Goal: Information Seeking & Learning: Learn about a topic

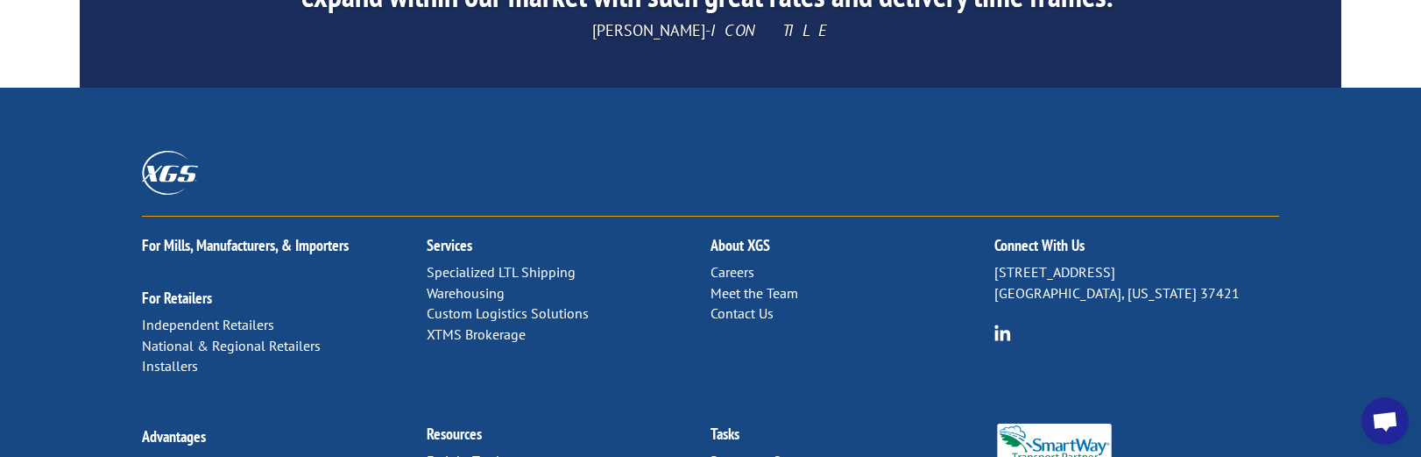
scroll to position [3012, 0]
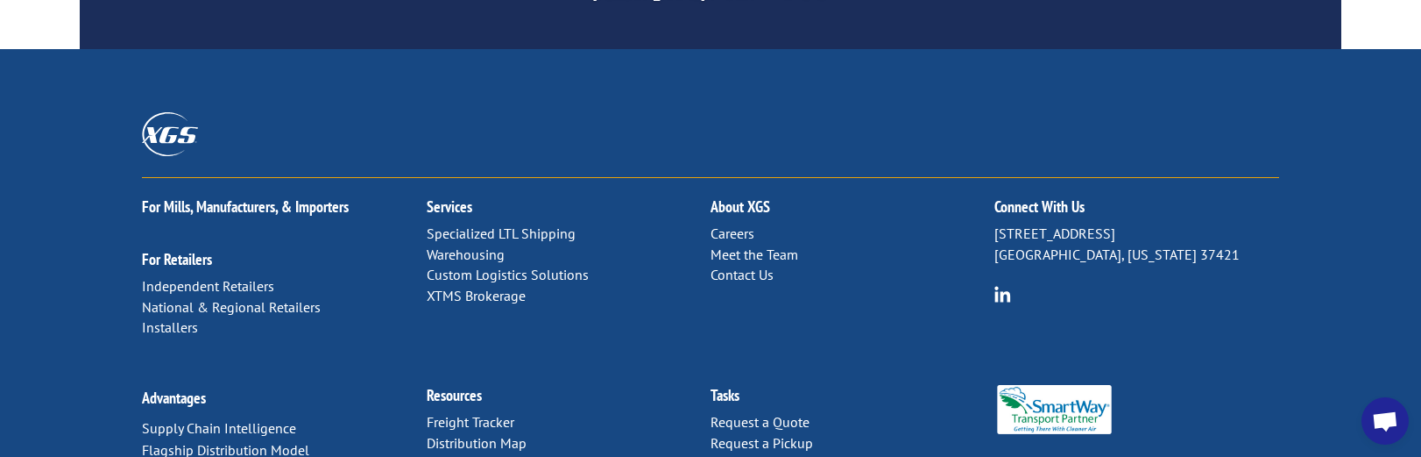
click at [775, 245] on link "Meet the Team" at bounding box center [755, 254] width 88 height 18
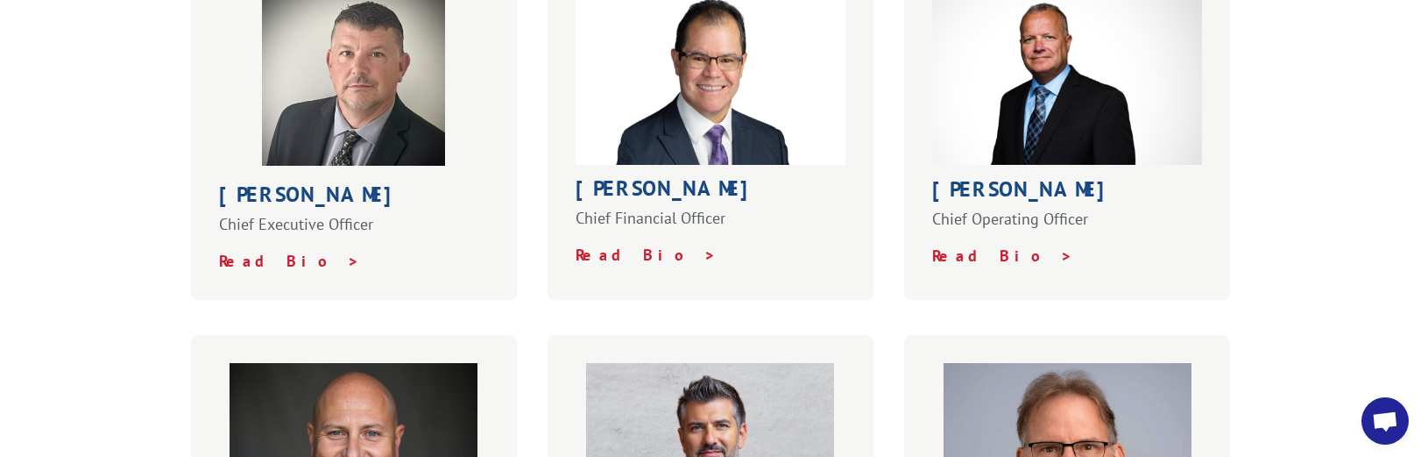
scroll to position [701, 0]
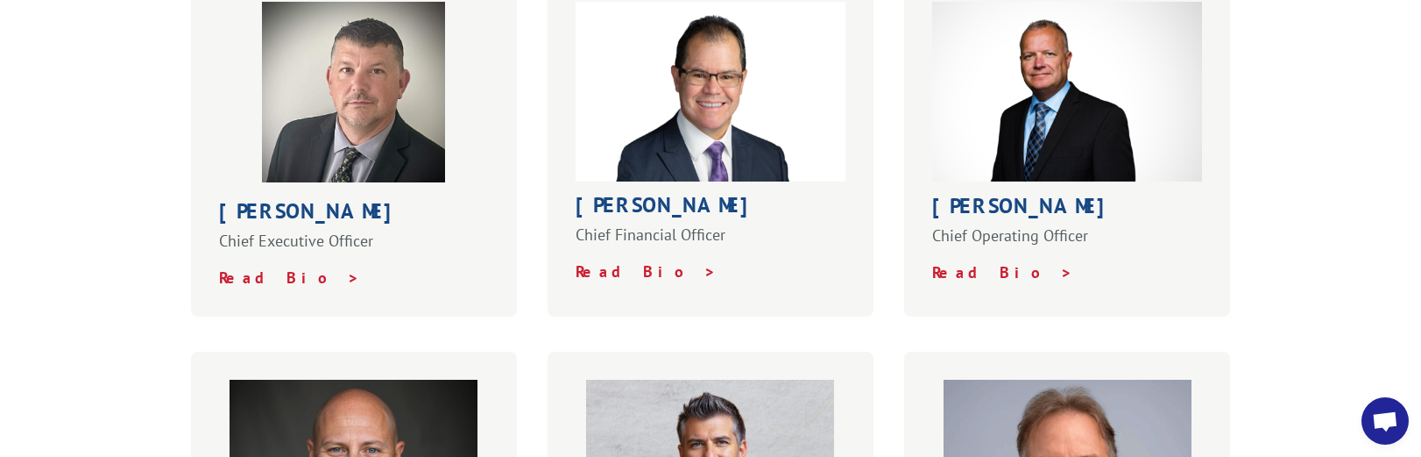
click at [390, 230] on p "Chief Executive Officer" at bounding box center [354, 248] width 270 height 37
click at [264, 267] on strong "Read Bio >" at bounding box center [289, 277] width 141 height 20
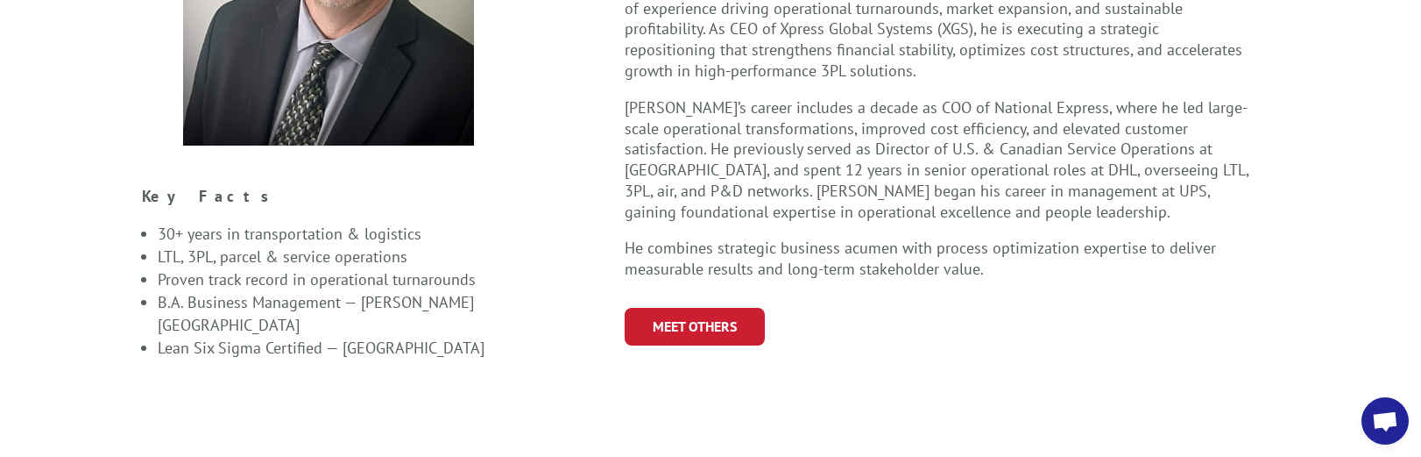
scroll to position [701, 0]
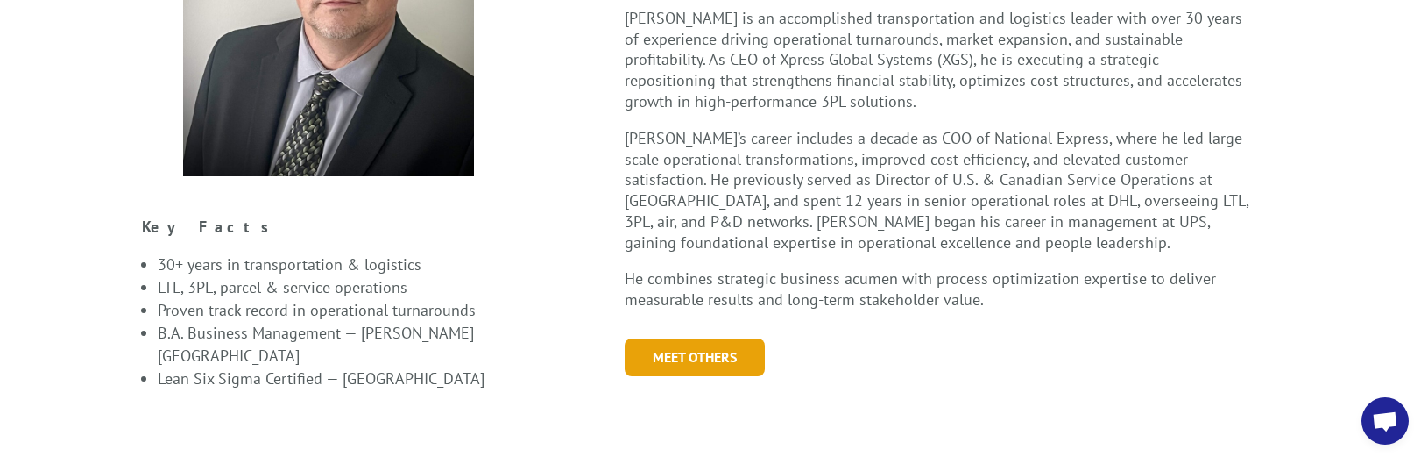
click at [683, 338] on link "Meet Others" at bounding box center [695, 357] width 140 height 38
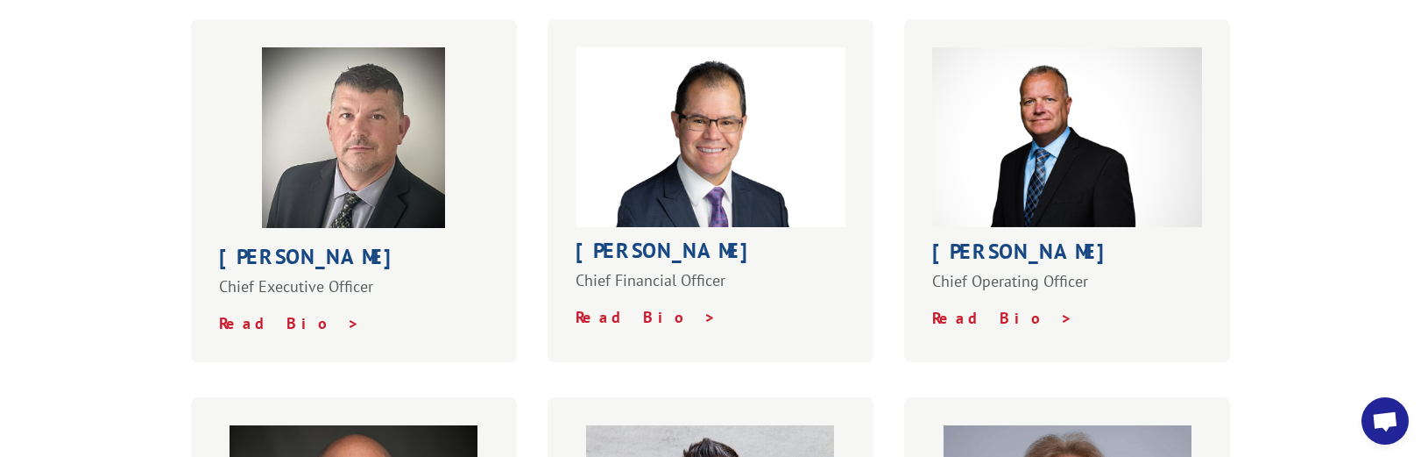
scroll to position [613, 0]
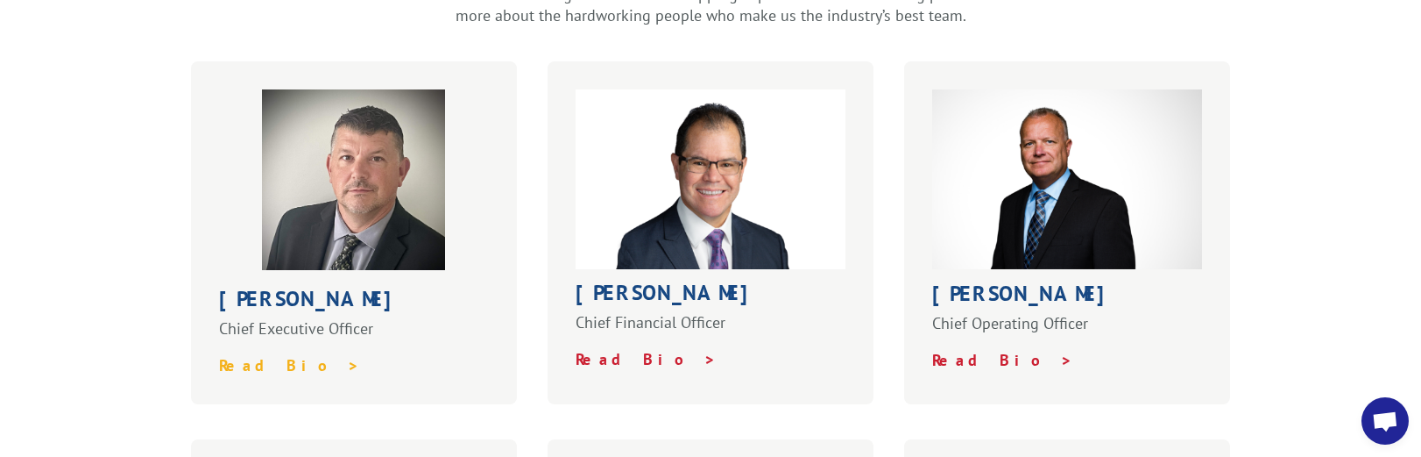
click at [254, 355] on strong "Read Bio >" at bounding box center [289, 365] width 141 height 20
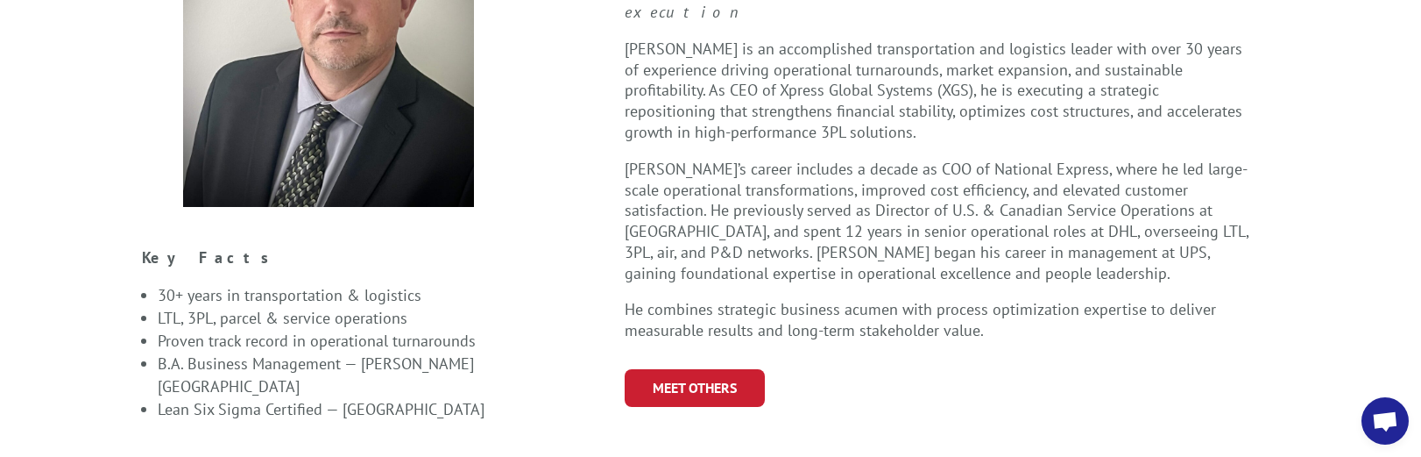
scroll to position [701, 0]
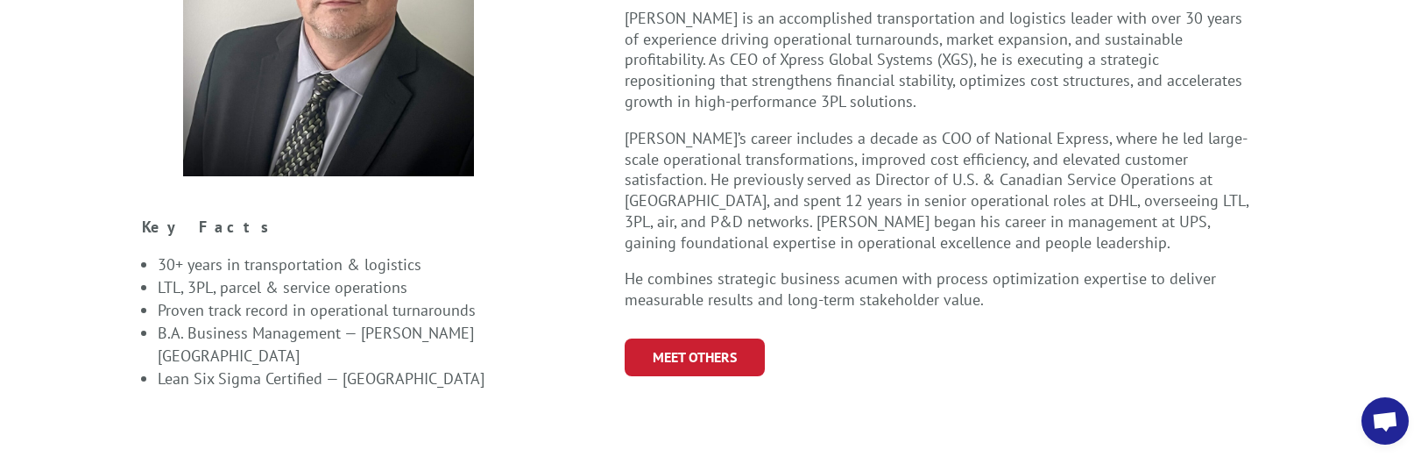
click at [305, 393] on div "Key Facts 30+ years in transportation & logistics LTL, 3PL, parcel & service op…" at bounding box center [369, 353] width 455 height 305
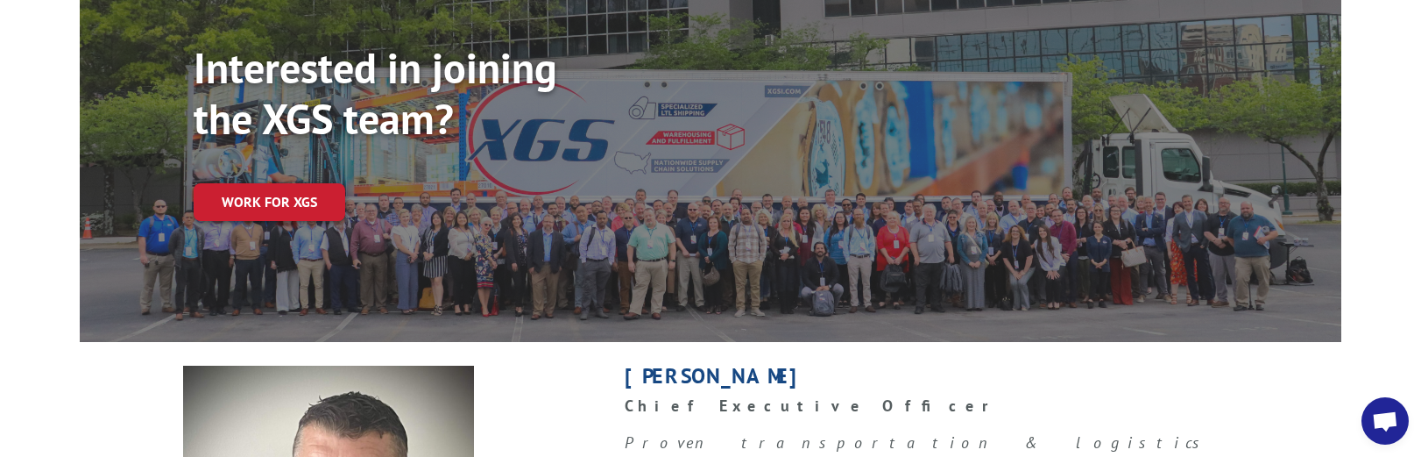
scroll to position [175, 0]
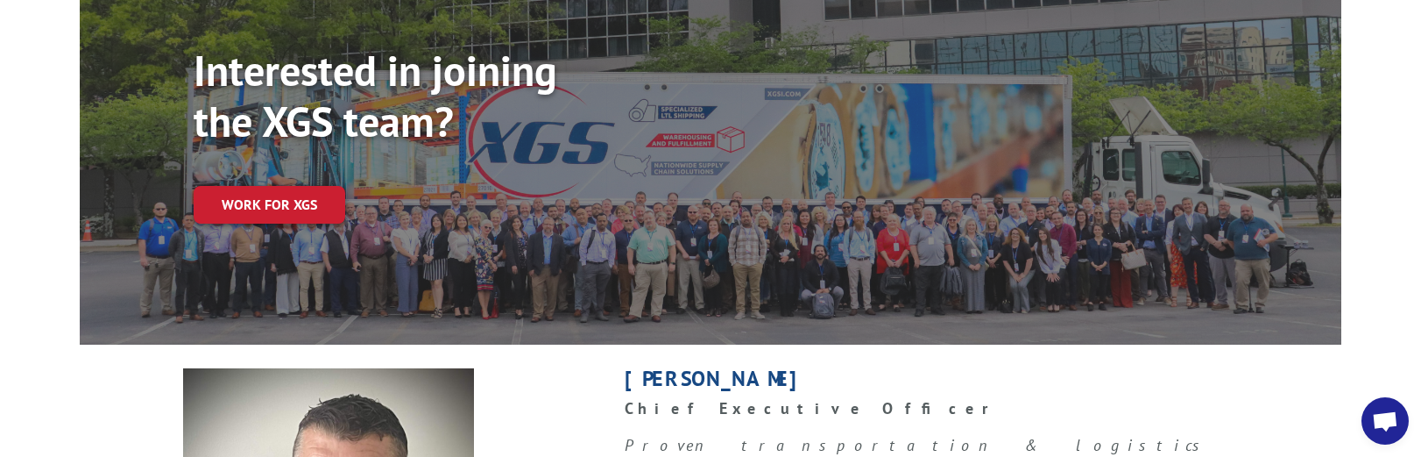
click at [789, 368] on h1 "[PERSON_NAME]" at bounding box center [938, 383] width 626 height 30
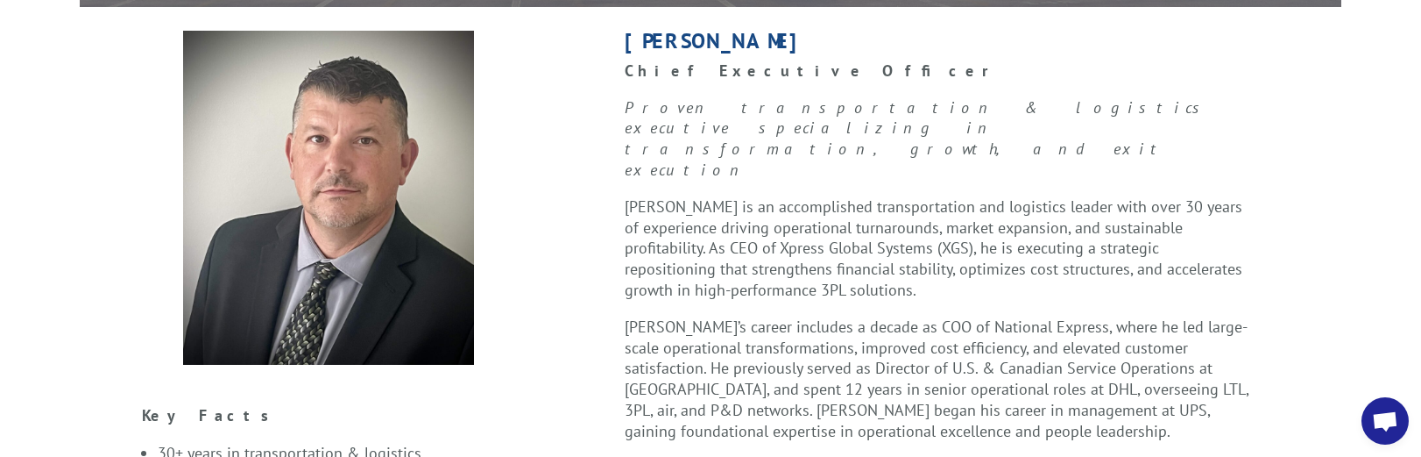
scroll to position [613, 0]
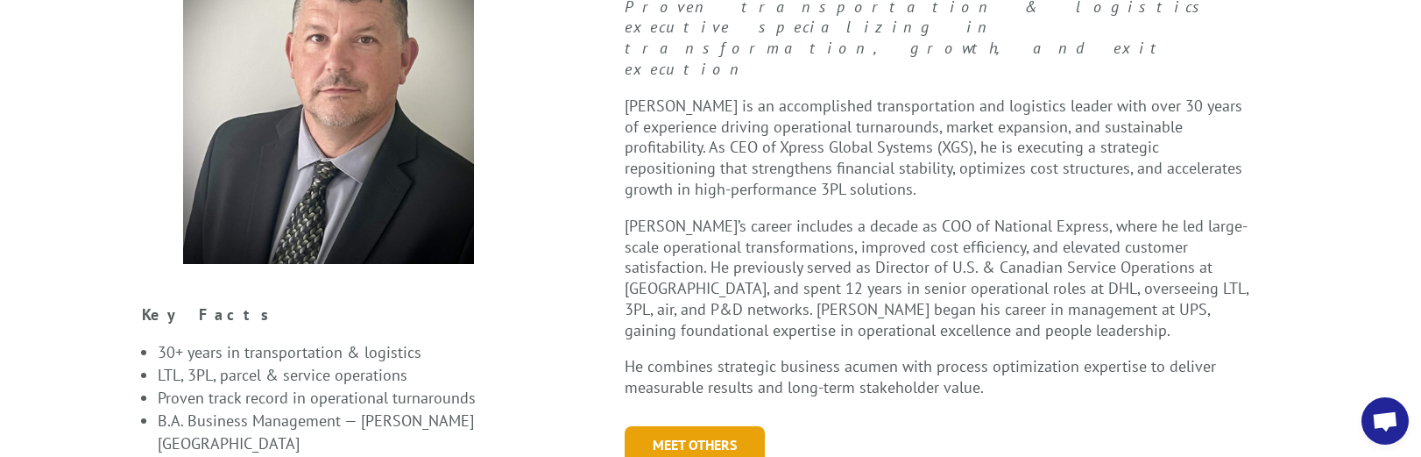
click at [673, 426] on link "Meet Others" at bounding box center [695, 445] width 140 height 38
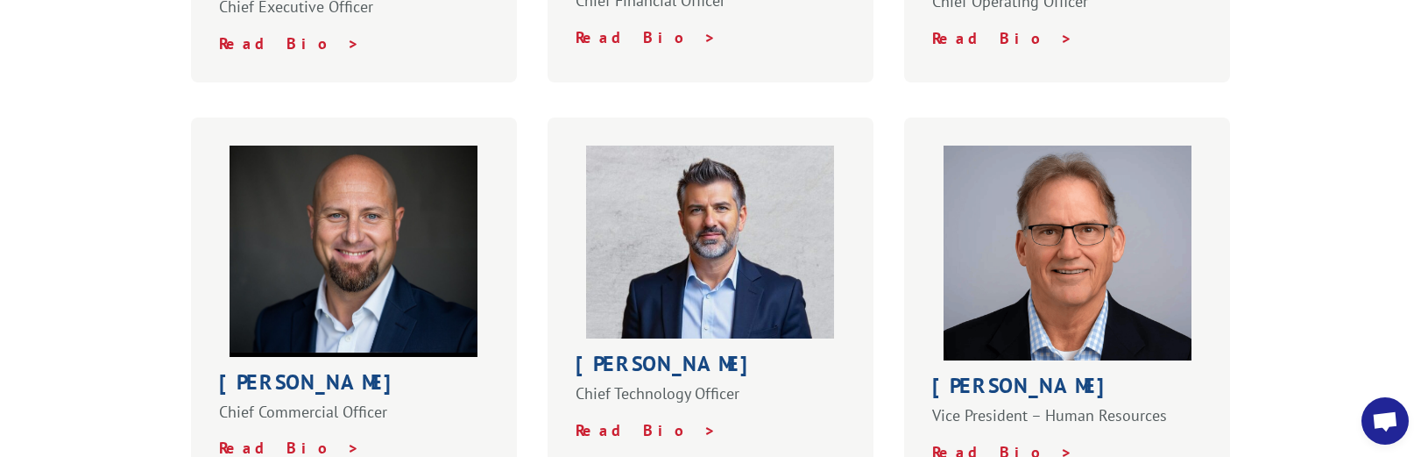
scroll to position [964, 0]
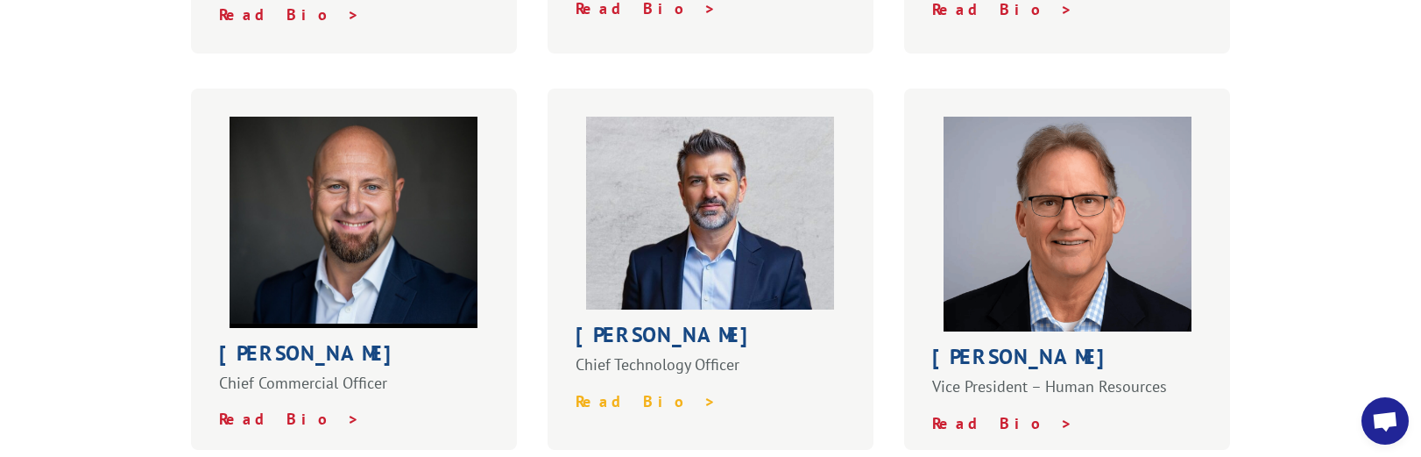
click at [611, 391] on strong "Read Bio >" at bounding box center [646, 401] width 141 height 20
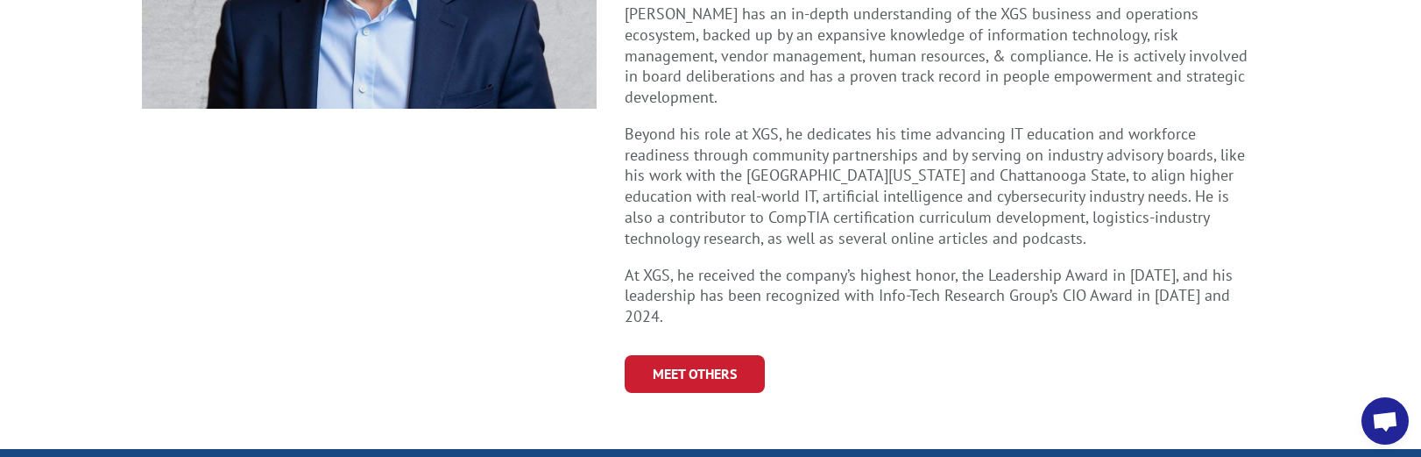
scroll to position [876, 0]
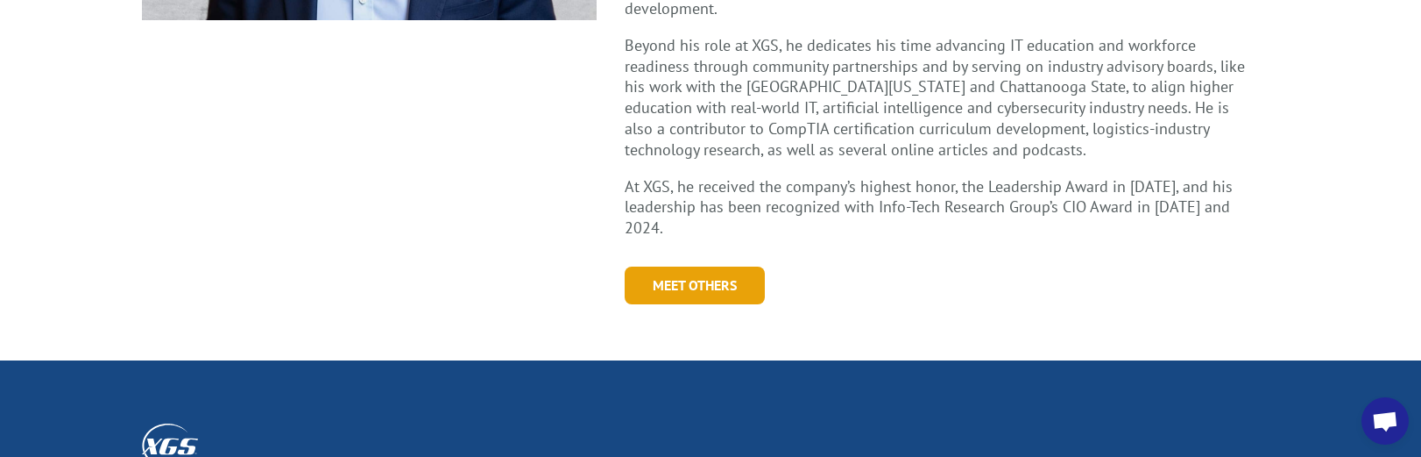
click at [681, 266] on link "Meet Others" at bounding box center [695, 285] width 140 height 38
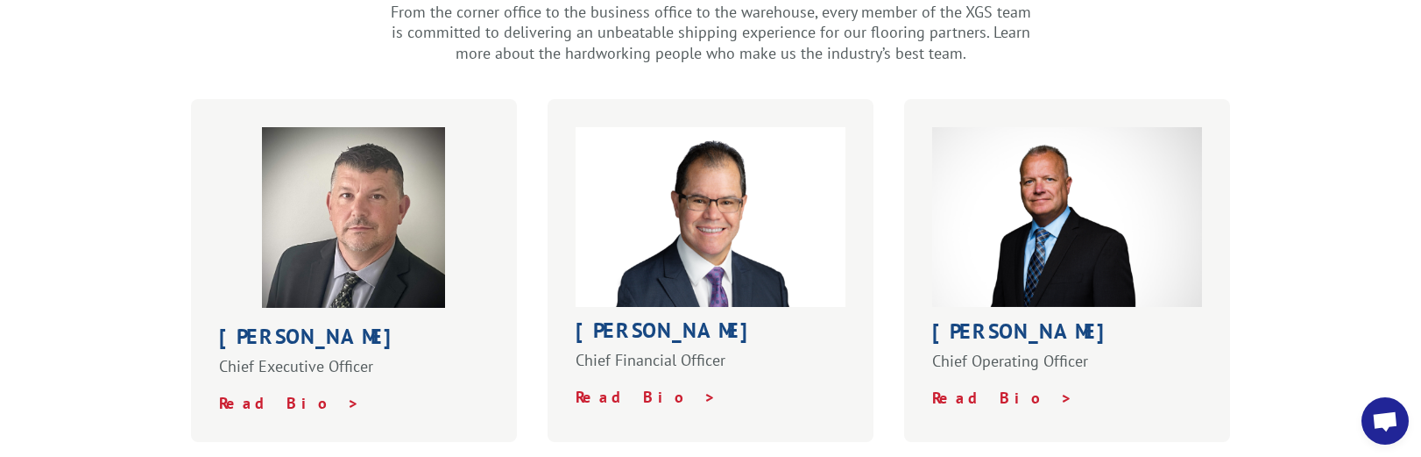
scroll to position [604, 0]
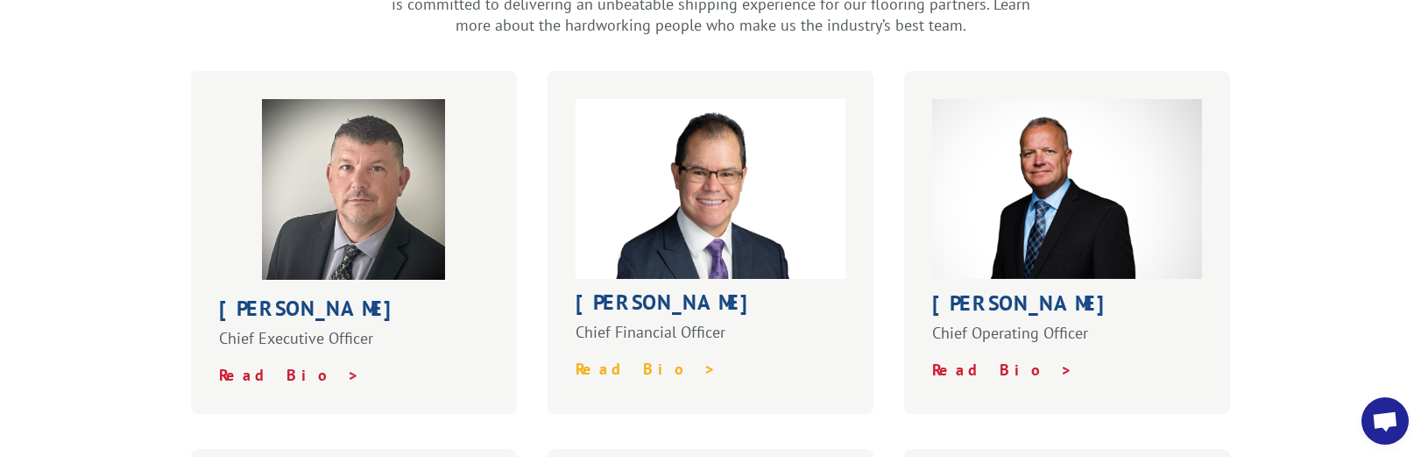
click at [612, 358] on strong "Read Bio >" at bounding box center [646, 368] width 141 height 20
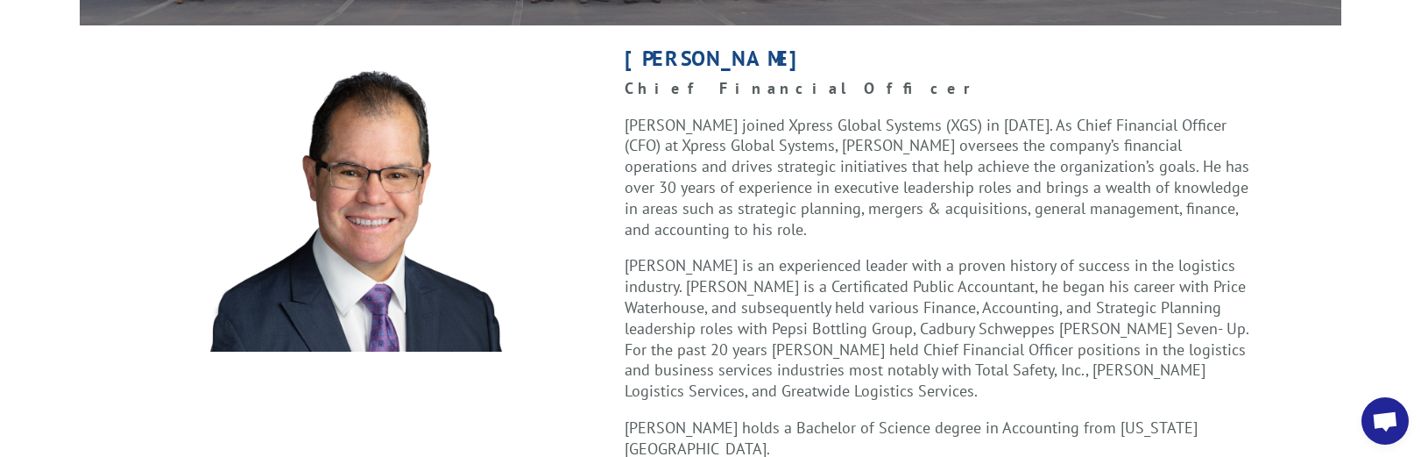
scroll to position [526, 0]
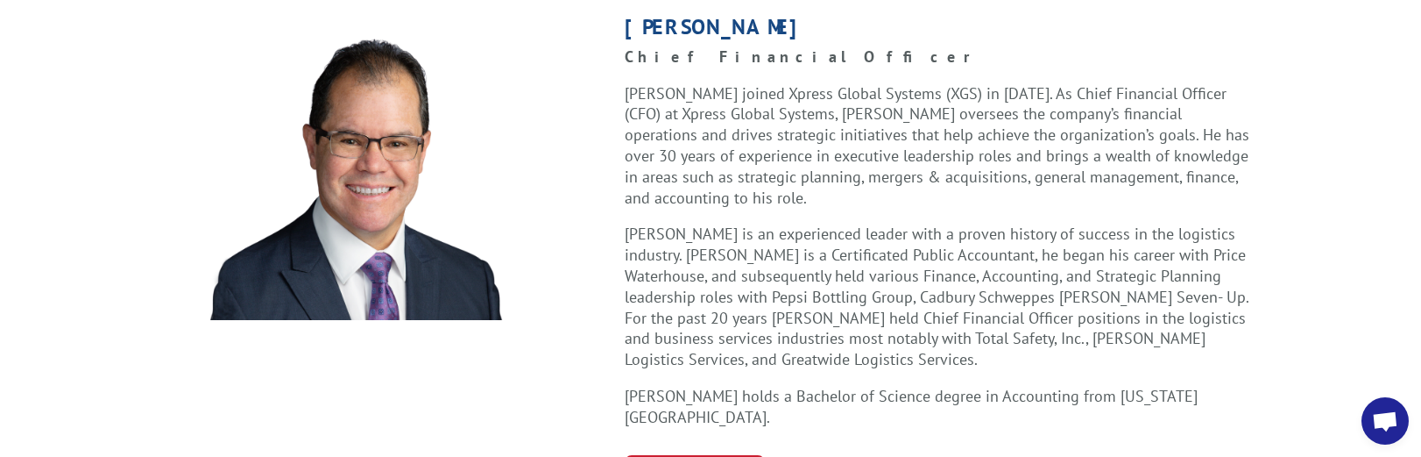
click at [576, 153] on img at bounding box center [369, 168] width 455 height 303
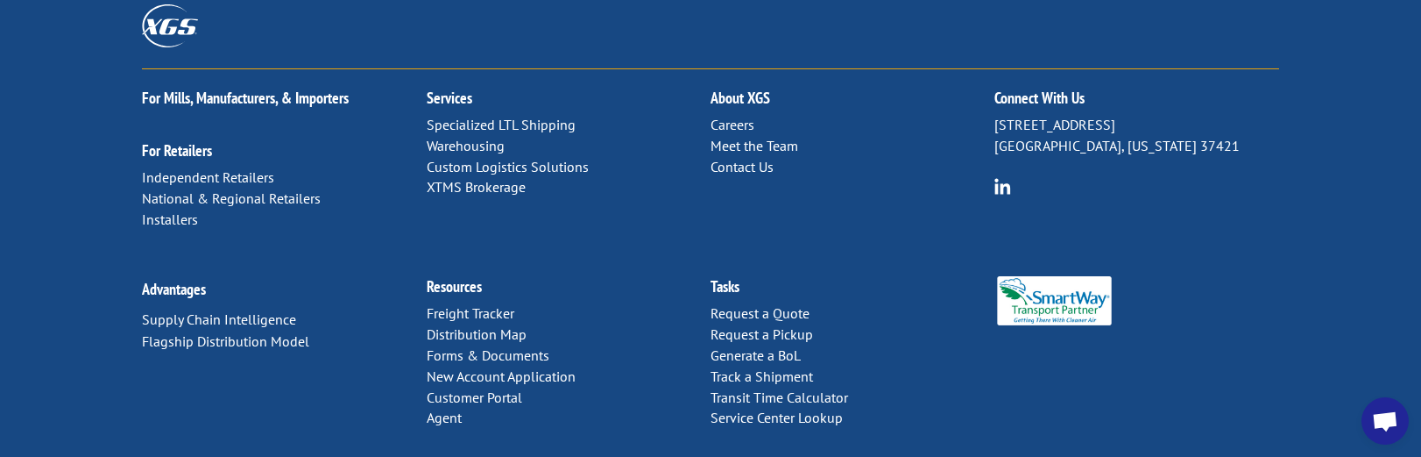
scroll to position [1139, 0]
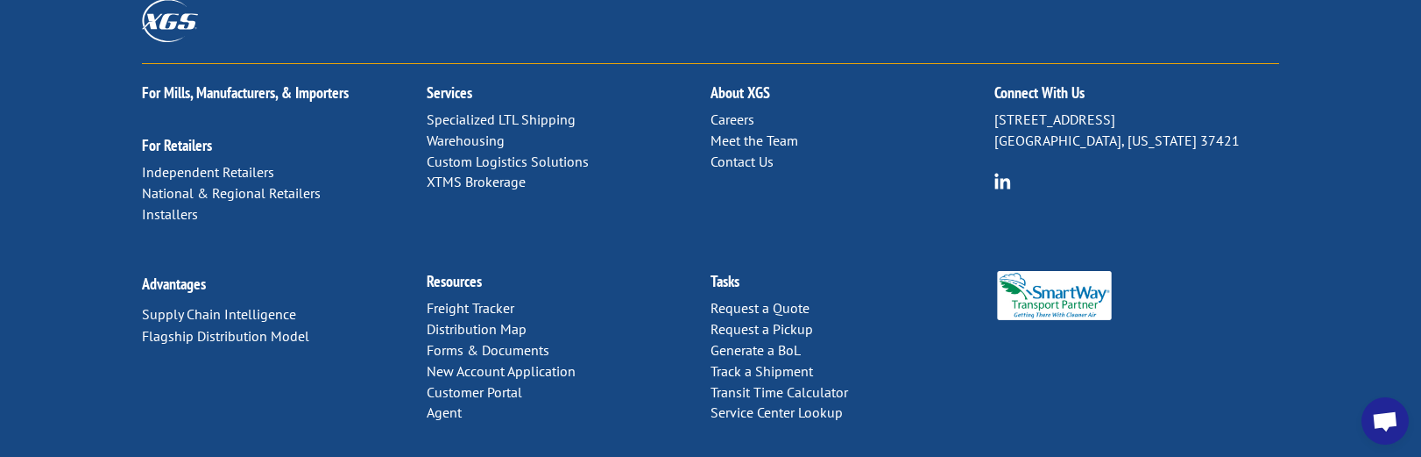
click at [492, 173] on link "XTMS Brokerage" at bounding box center [476, 182] width 99 height 18
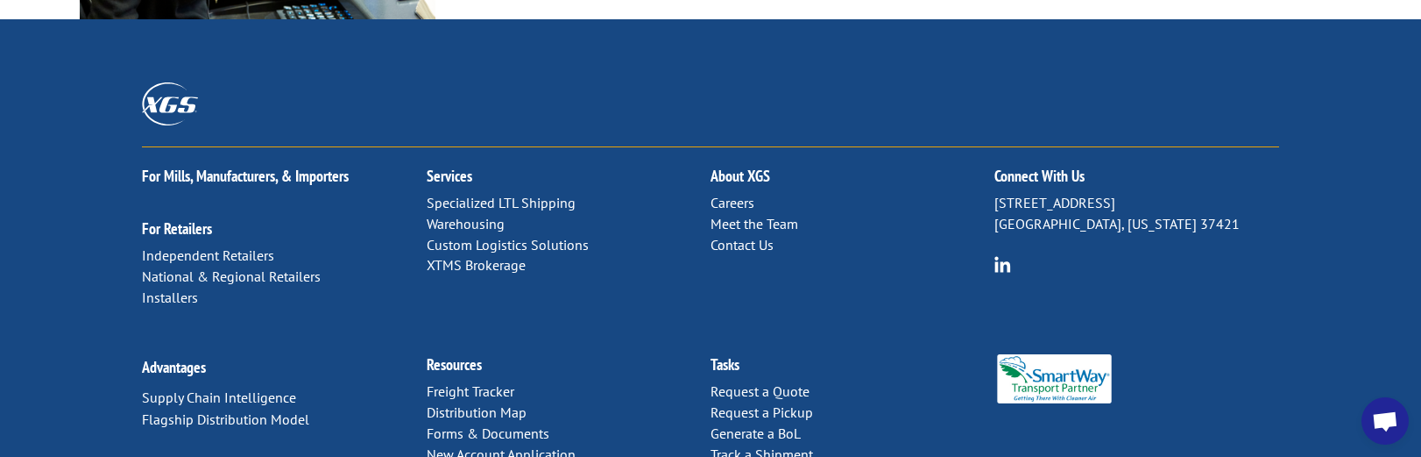
scroll to position [2169, 0]
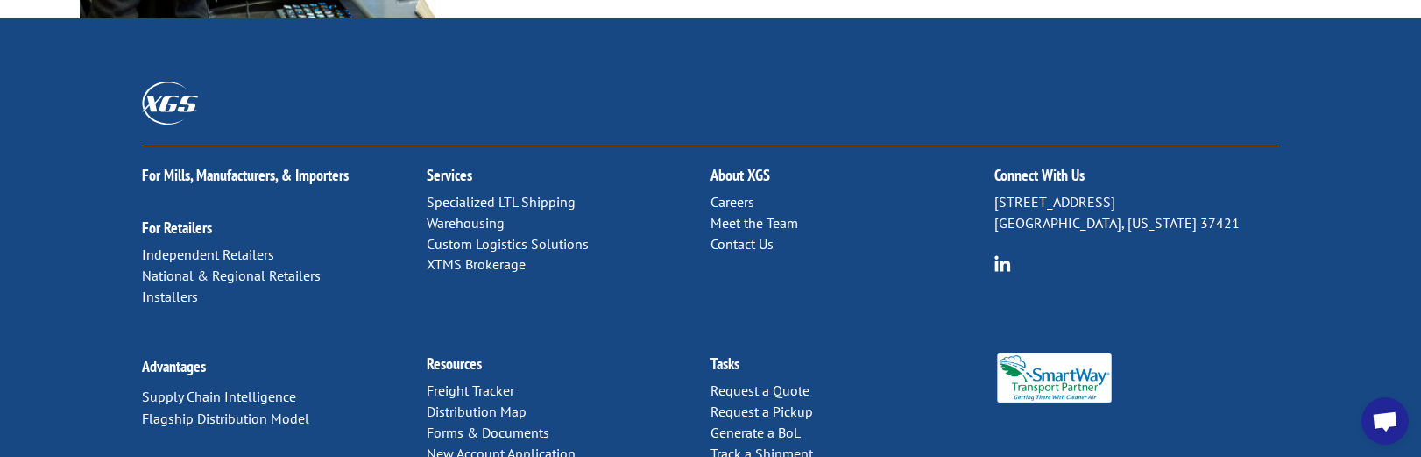
click at [1088, 343] on div "Advantages Supply Chain Intelligence Flagship Distribution Model Resources Frei…" at bounding box center [710, 448] width 1137 height 227
